Goal: Information Seeking & Learning: Learn about a topic

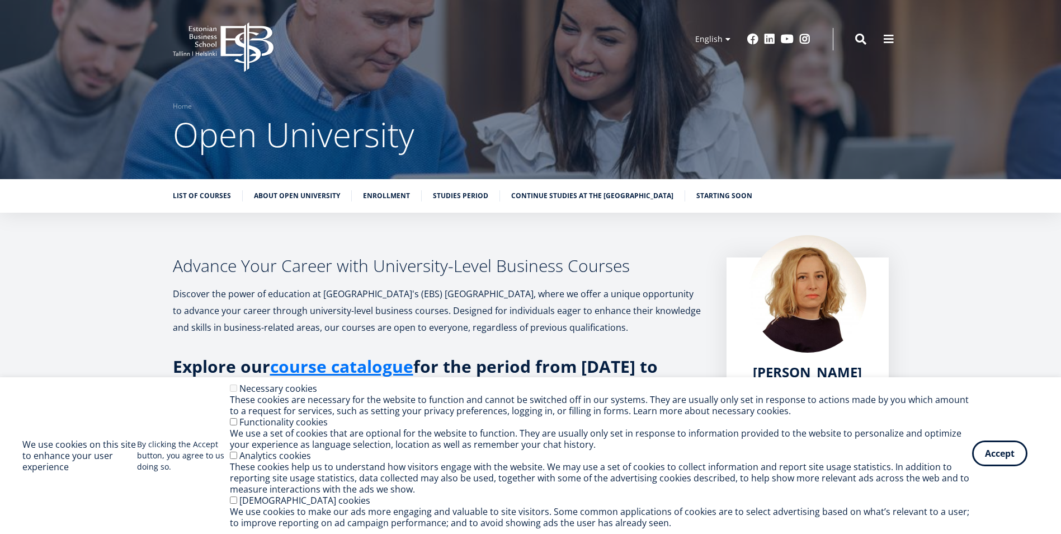
click at [995, 458] on button "Accept" at bounding box center [999, 453] width 55 height 26
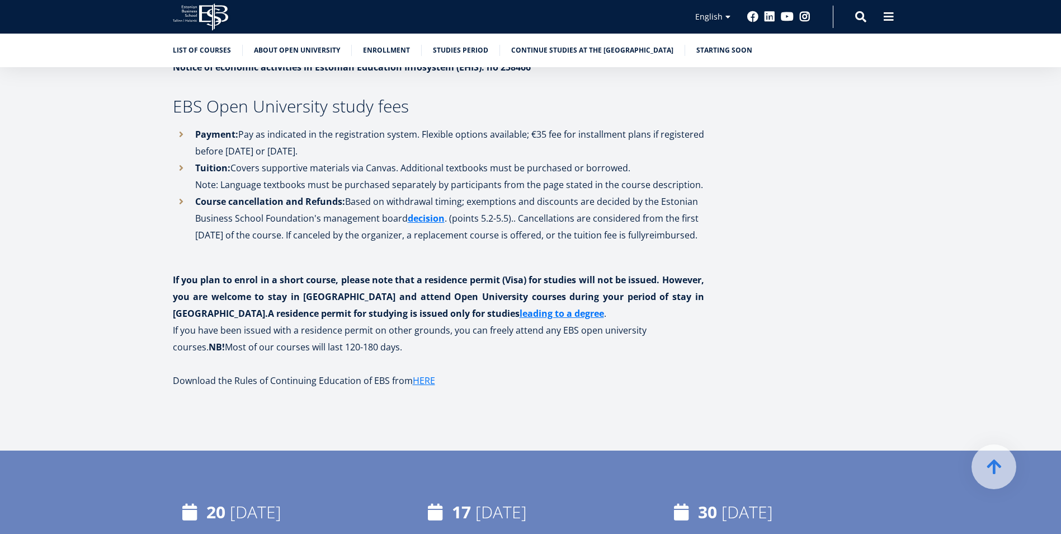
scroll to position [1286, 0]
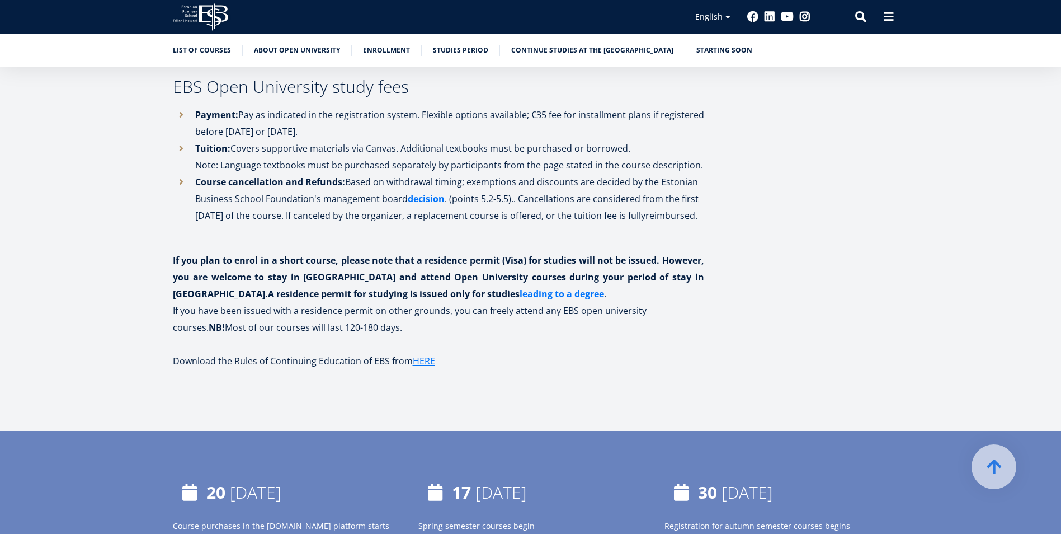
click at [520, 292] on link "leading to a degree" at bounding box center [562, 293] width 84 height 17
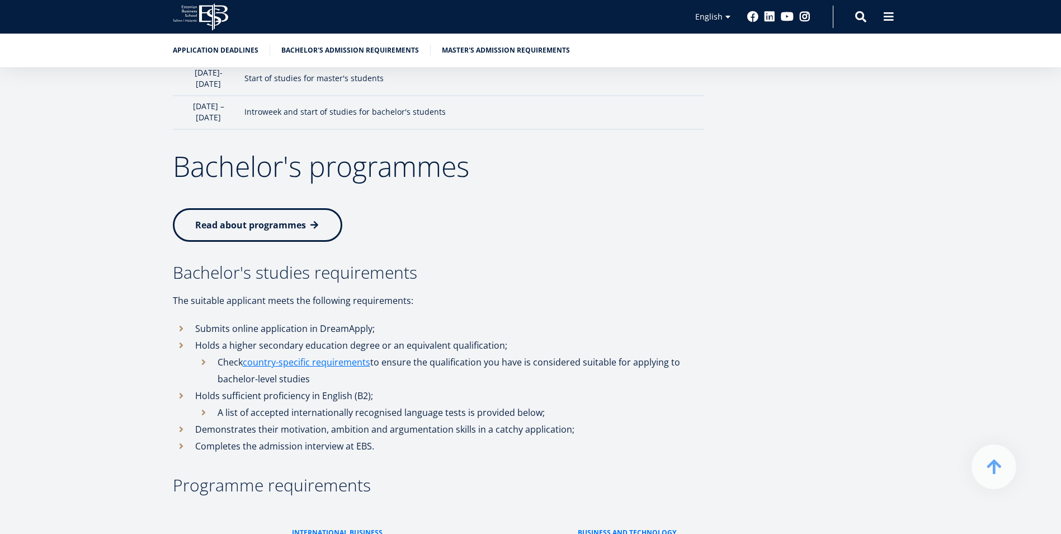
scroll to position [1231, 0]
click at [280, 215] on span "Read about programmes" at bounding box center [250, 221] width 111 height 12
click at [700, 291] on p "The suitable applicant meets the following requirements:" at bounding box center [438, 299] width 531 height 17
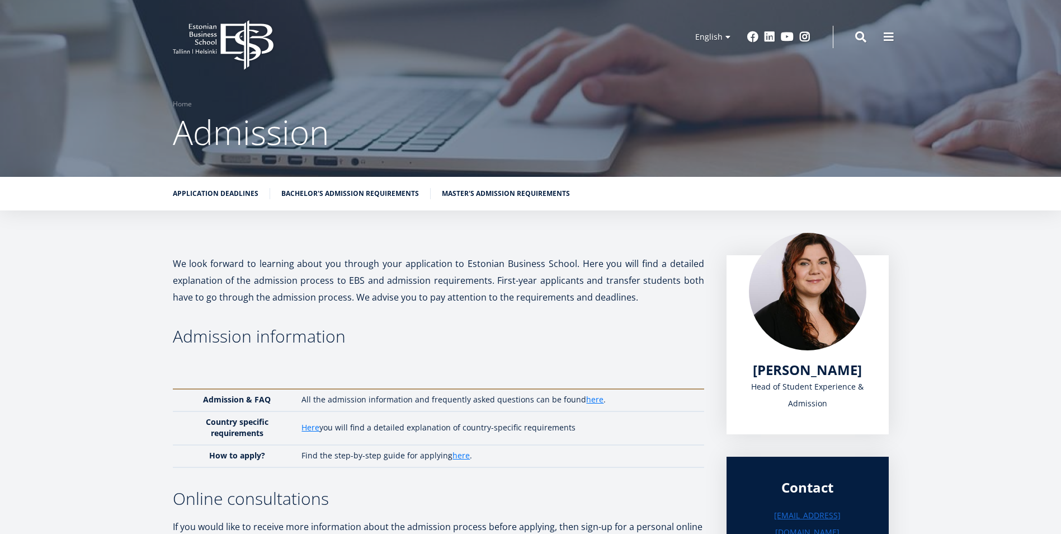
scroll to position [0, 0]
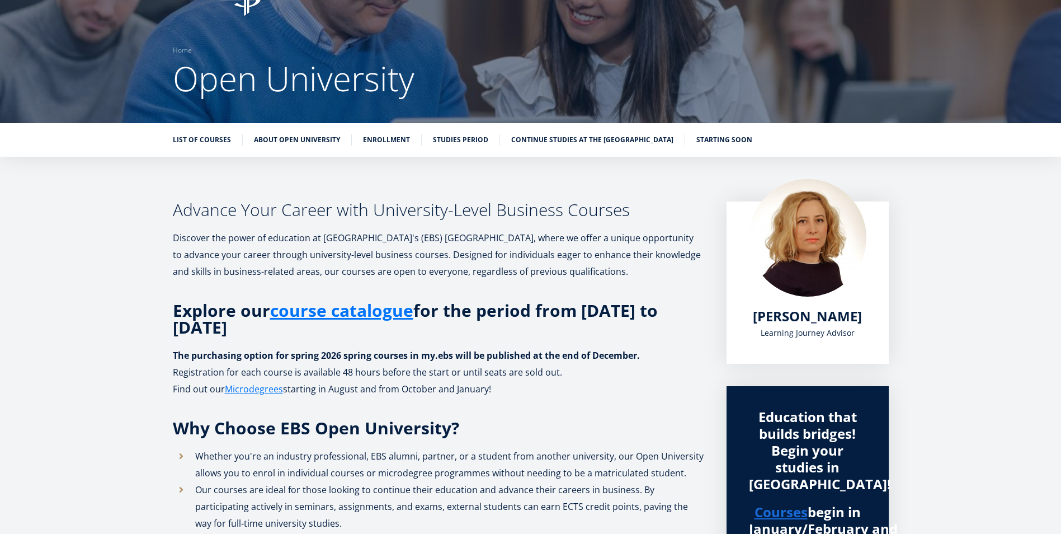
scroll to position [112, 0]
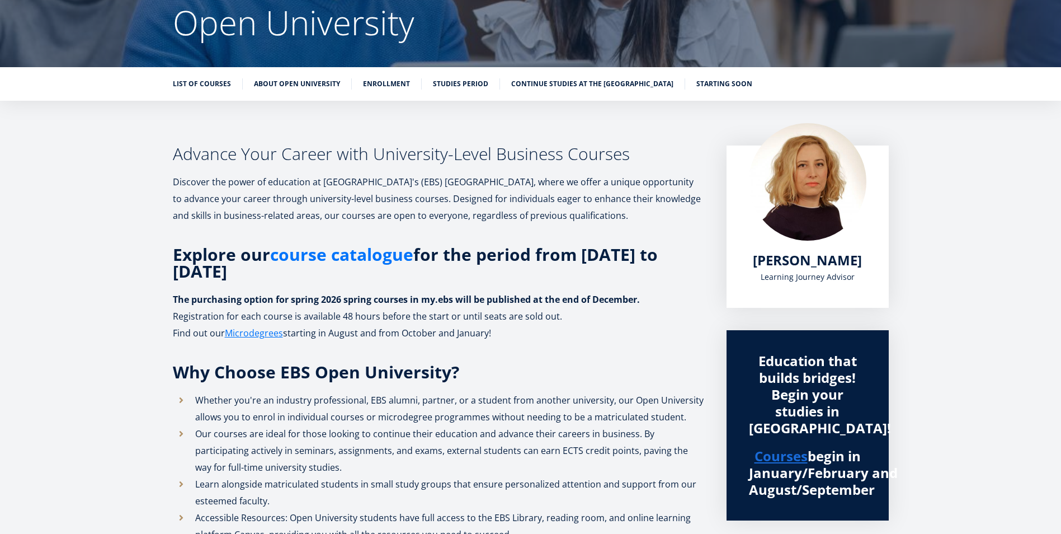
click at [354, 257] on link "course catalogue" at bounding box center [341, 254] width 143 height 17
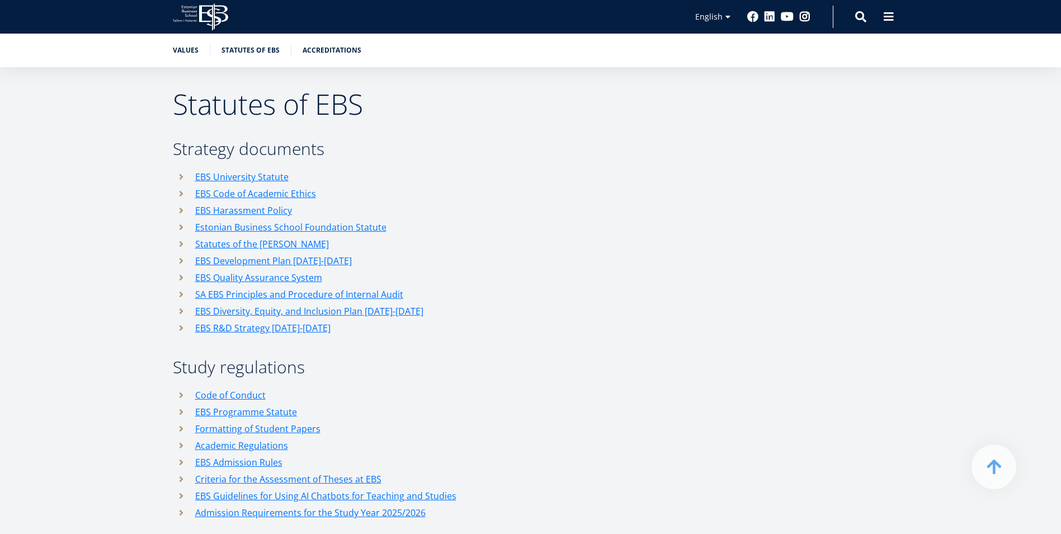
scroll to position [1286, 0]
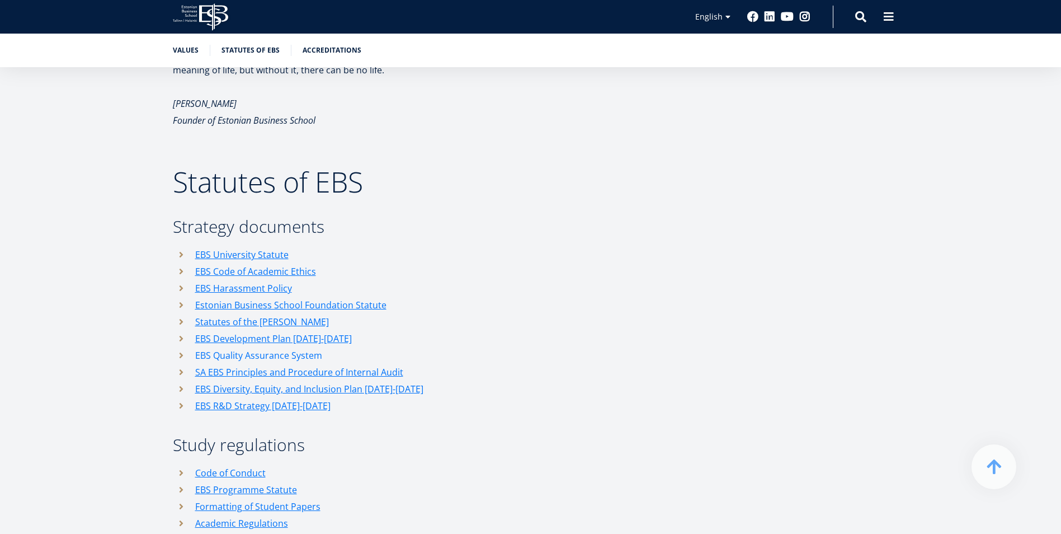
click at [220, 347] on link "EBS Quality Assurance System" at bounding box center [258, 355] width 127 height 17
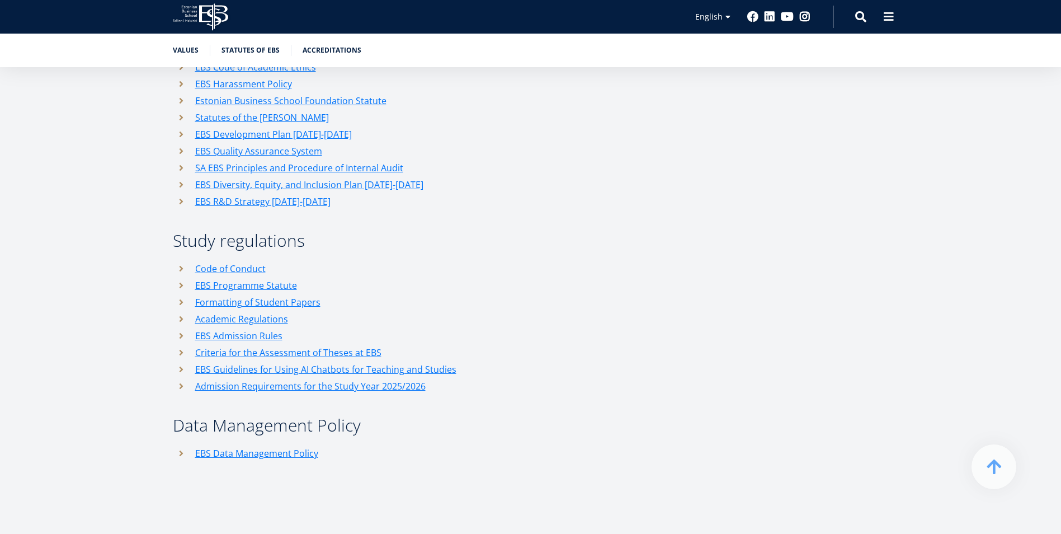
scroll to position [1510, 0]
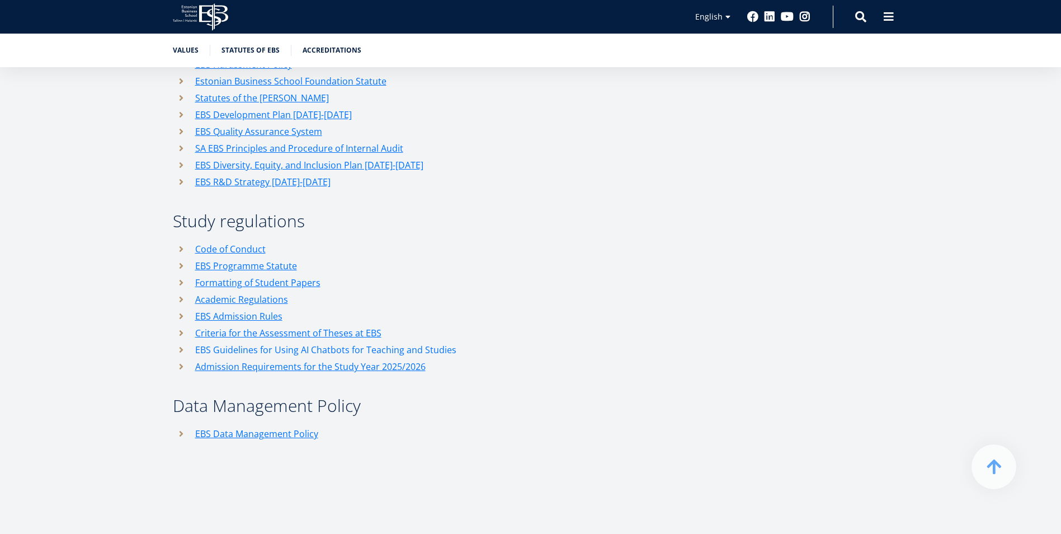
click at [440, 341] on link "EBS Guidelines for Using AI Chatbots for Teaching and Studies" at bounding box center [325, 349] width 261 height 17
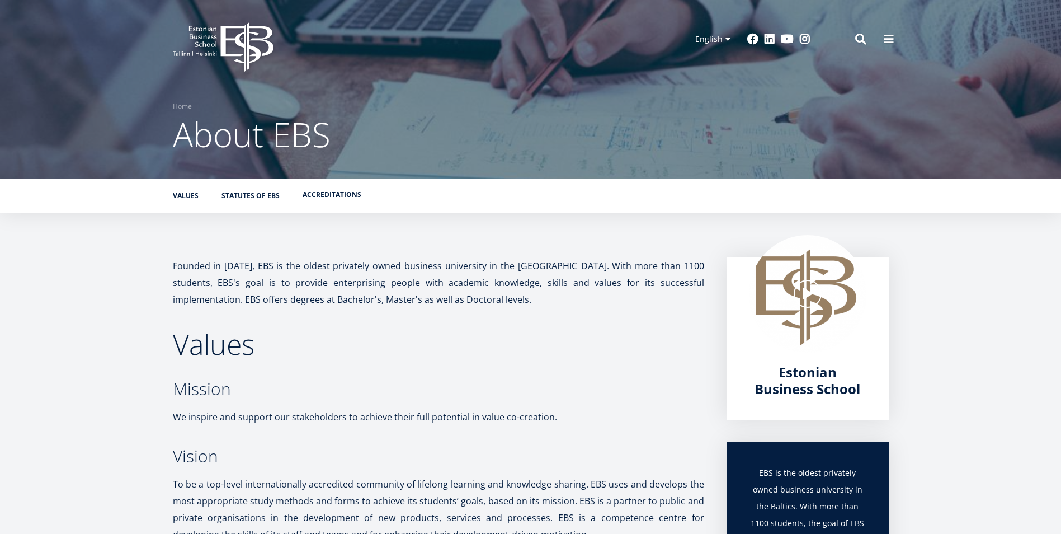
click at [342, 192] on link "Accreditations" at bounding box center [332, 194] width 59 height 11
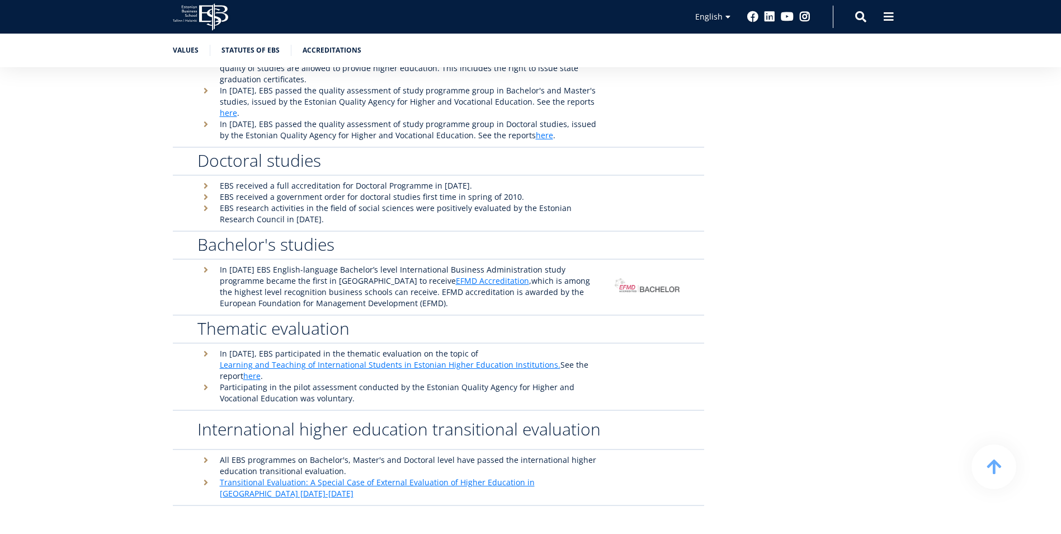
scroll to position [2654, 0]
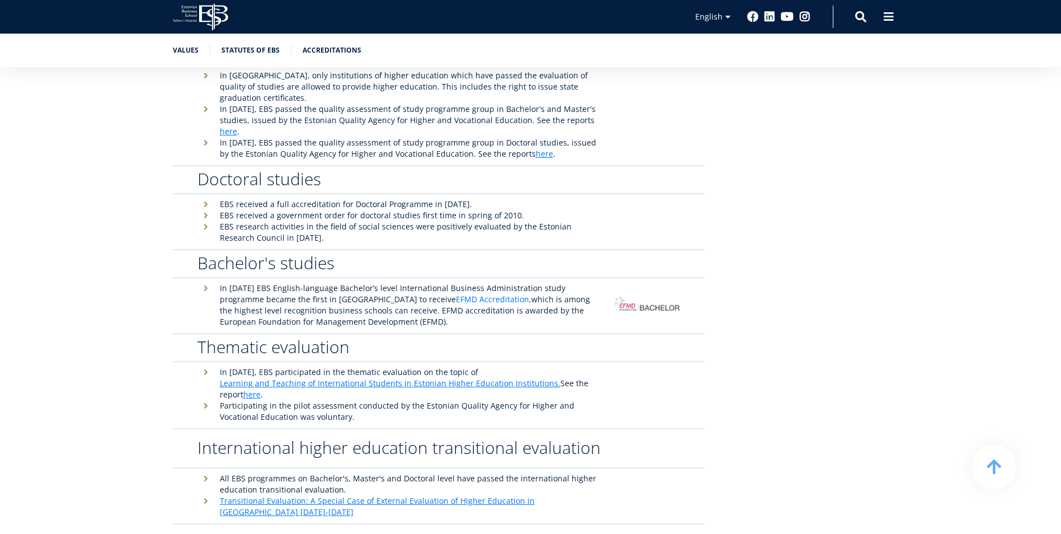
click at [456, 294] on link "EFMD Accreditation" at bounding box center [492, 299] width 73 height 11
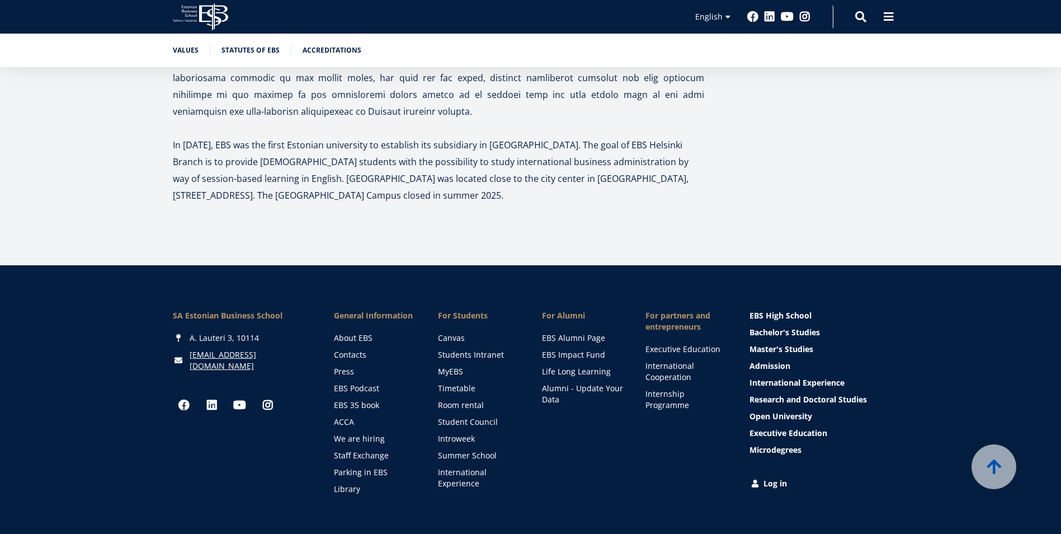
scroll to position [3287, 0]
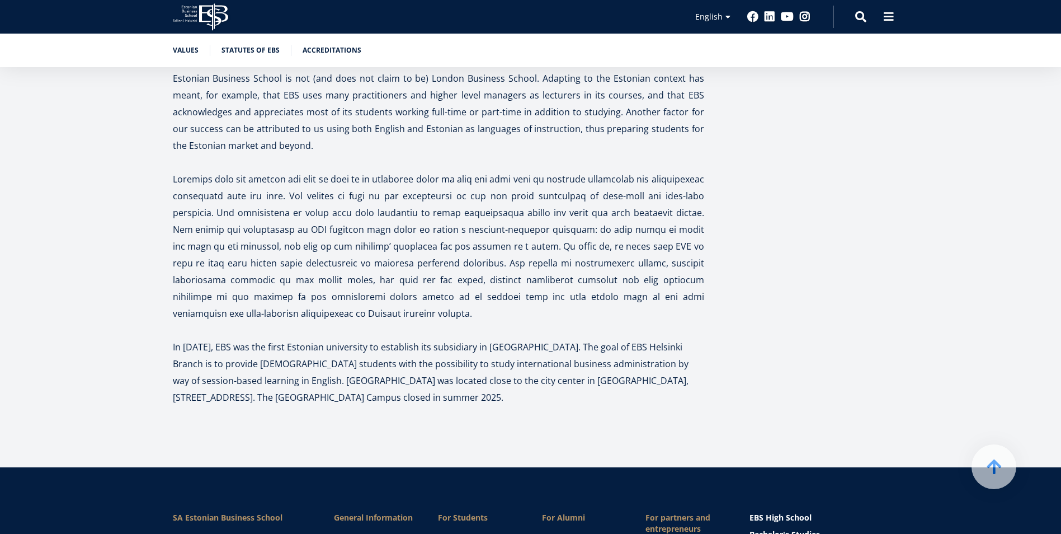
scroll to position [3231, 0]
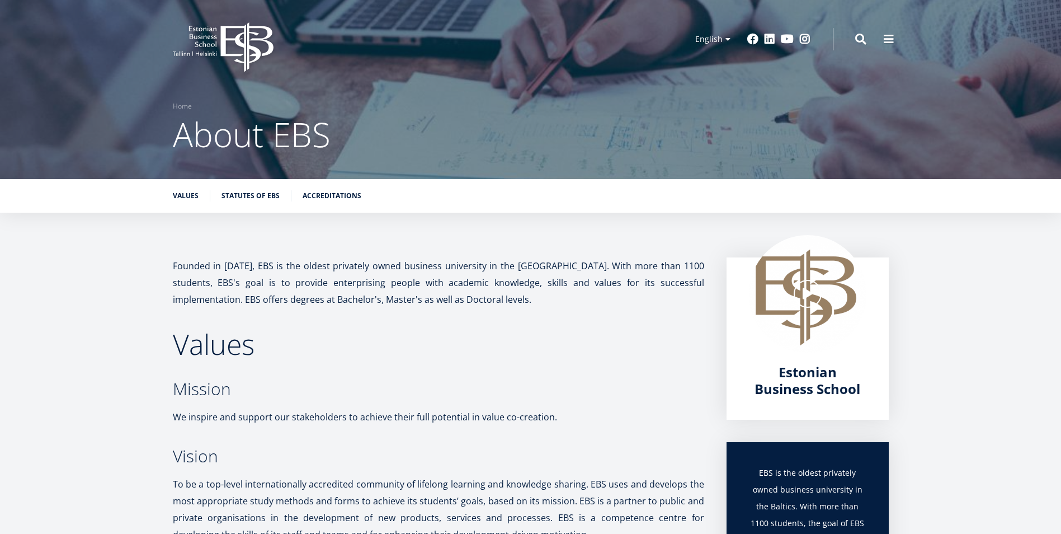
click at [238, 45] on icon at bounding box center [246, 47] width 53 height 50
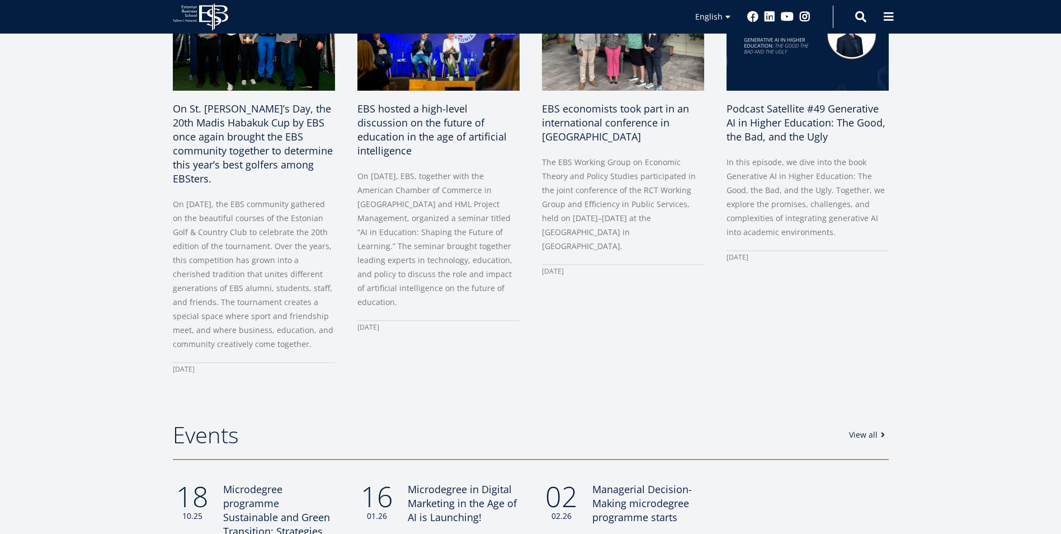
scroll to position [727, 0]
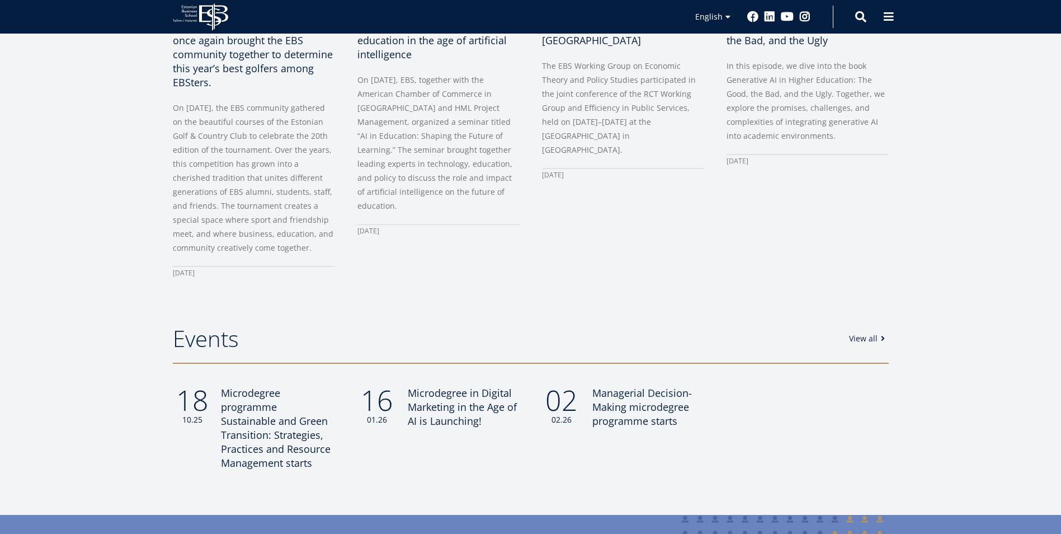
click at [246, 403] on span "Microdegree programme Sustainable and Green Transition: Strategies, Practices a…" at bounding box center [276, 427] width 110 height 83
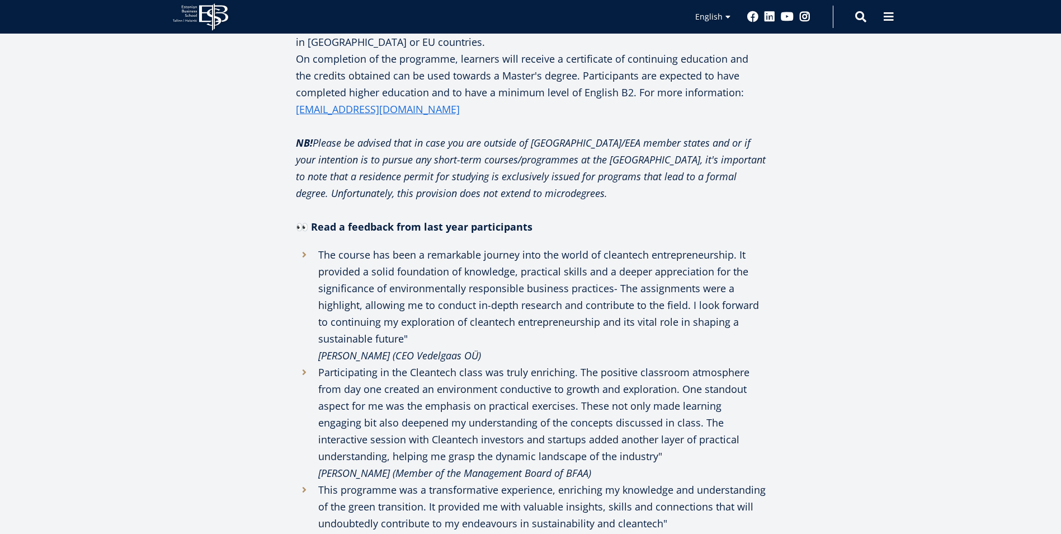
scroll to position [1902, 0]
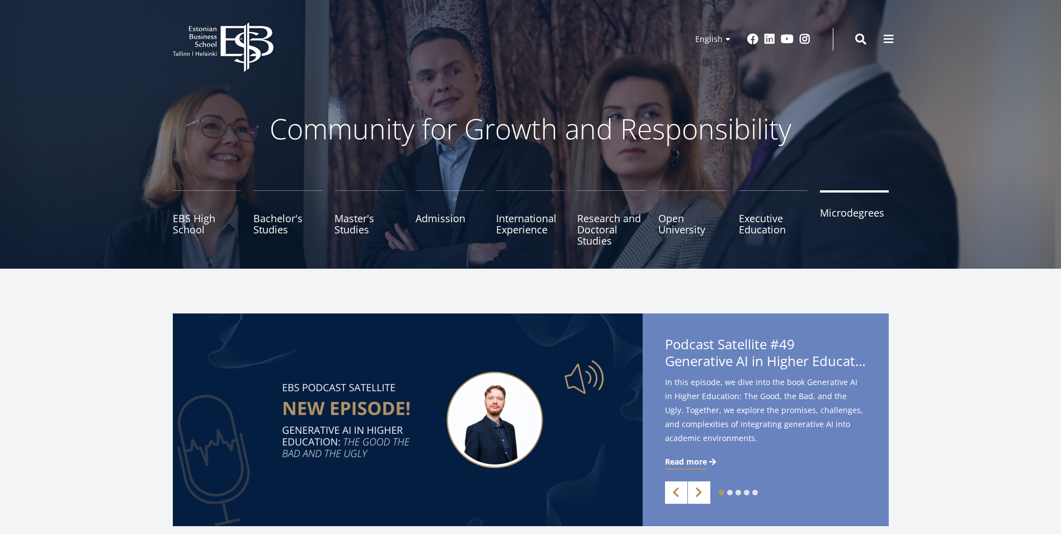
click at [852, 214] on link "Microdegrees" at bounding box center [854, 218] width 69 height 56
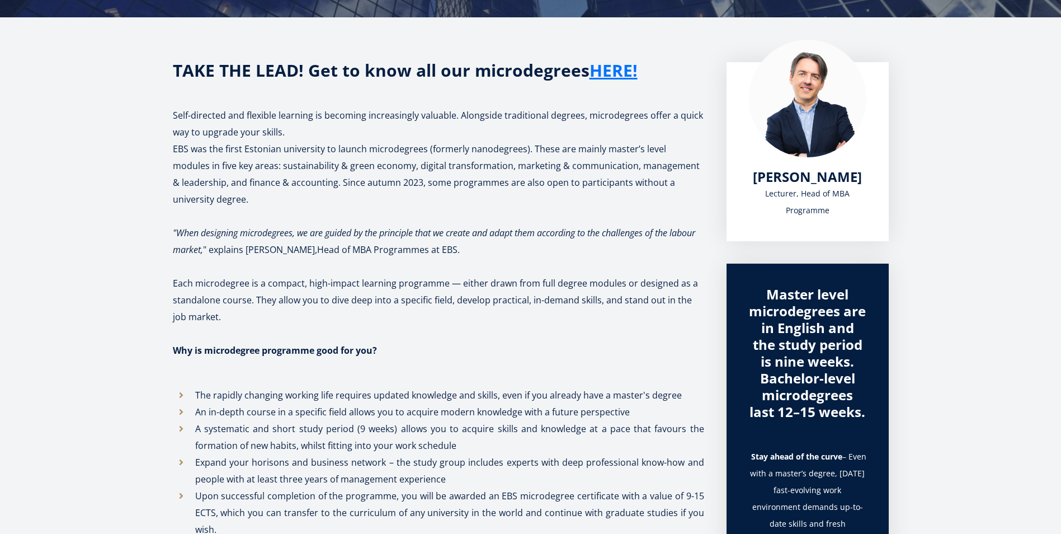
scroll to position [168, 0]
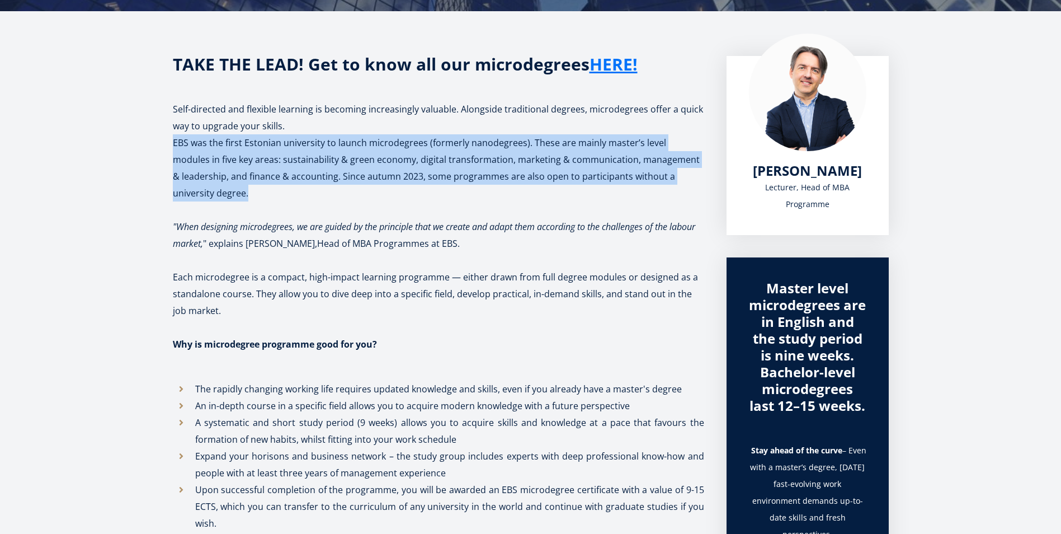
drag, startPoint x: 173, startPoint y: 143, endPoint x: 318, endPoint y: 190, distance: 152.7
click at [318, 190] on p "EBS was the first Estonian university to launch microdegrees (formerly nanodegr…" at bounding box center [438, 167] width 531 height 67
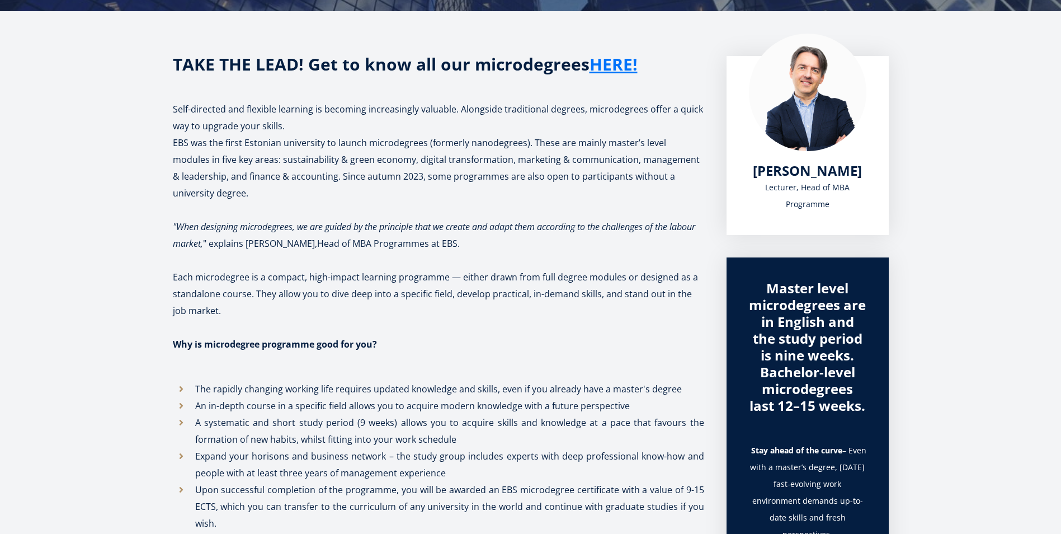
drag, startPoint x: 318, startPoint y: 190, endPoint x: 314, endPoint y: 233, distance: 43.8
click at [314, 233] on p ""When designing microdegrees, we are guided by the principle that we create and…" at bounding box center [438, 268] width 531 height 101
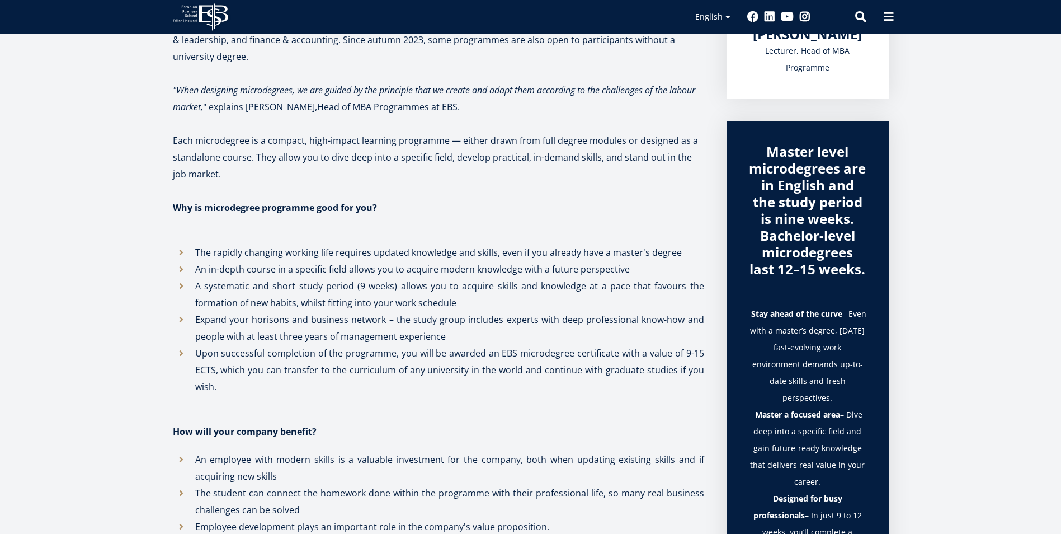
scroll to position [336, 0]
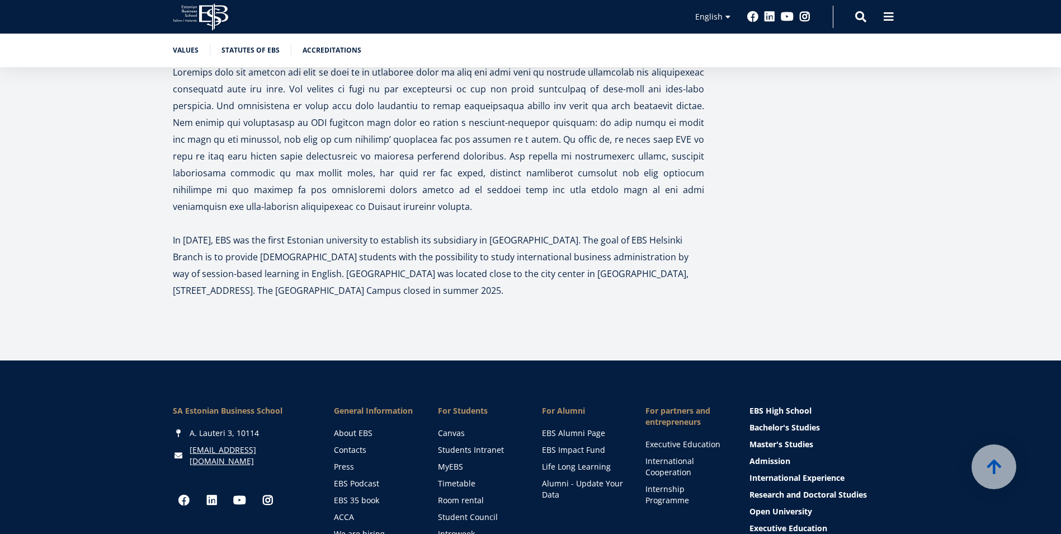
scroll to position [3623, 0]
